Goal: Go to known website: Access a specific website the user already knows

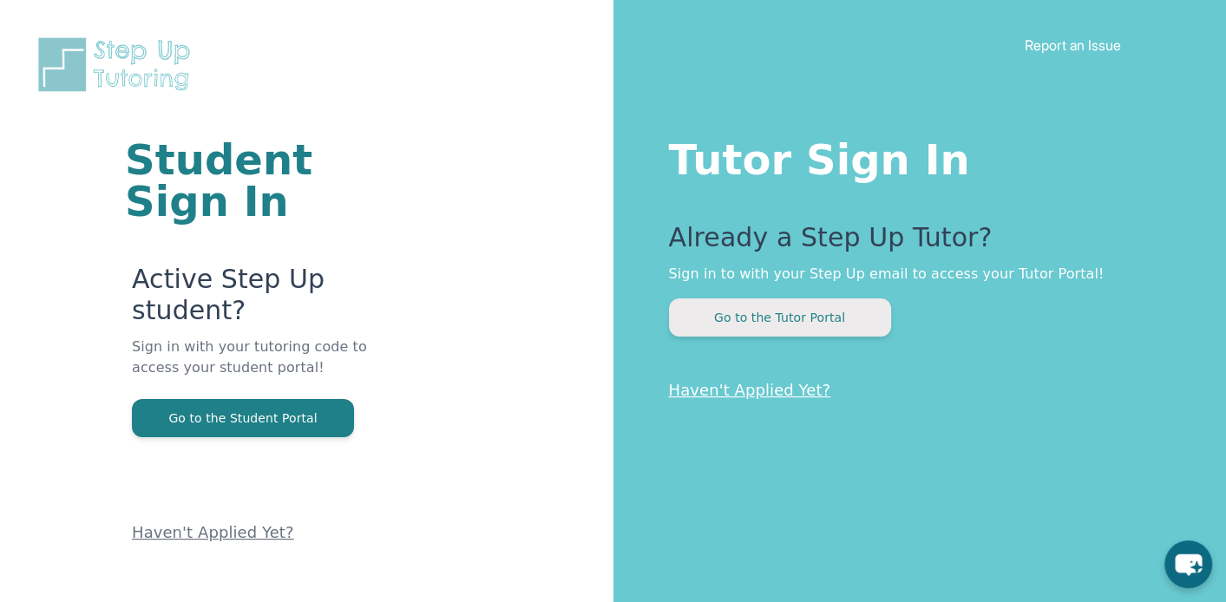
click at [891, 337] on button "Go to the Tutor Portal" at bounding box center [780, 317] width 222 height 38
click at [748, 337] on button "Go to the Tutor Portal" at bounding box center [780, 317] width 222 height 38
